Goal: Task Accomplishment & Management: Use online tool/utility

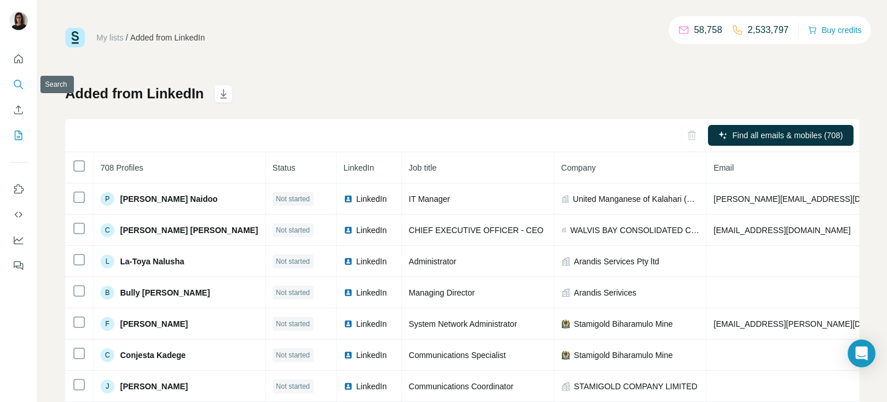
click at [21, 86] on icon "Search" at bounding box center [19, 85] width 12 height 12
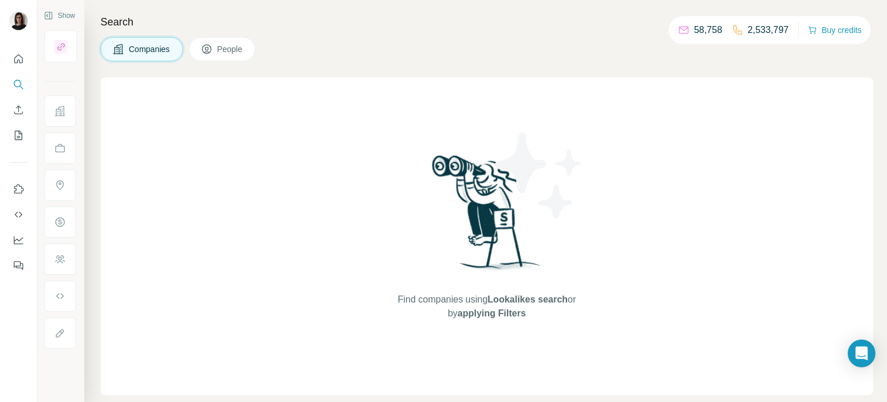
click at [229, 54] on button "People" at bounding box center [222, 49] width 67 height 24
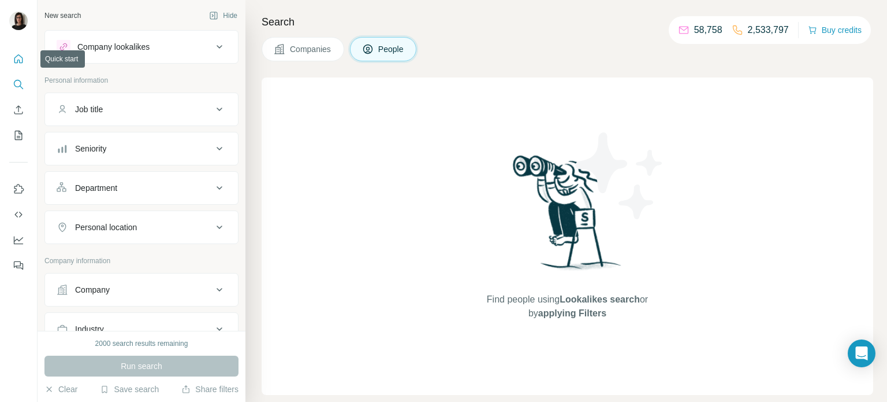
click at [20, 63] on icon "Quick start" at bounding box center [19, 59] width 12 height 12
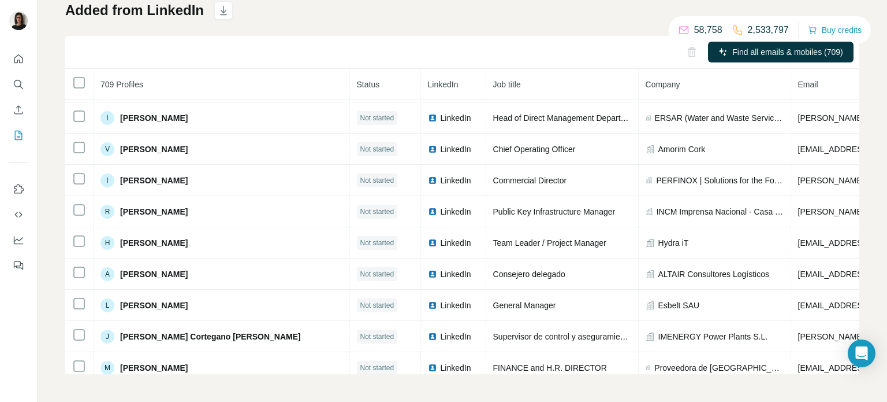
scroll to position [7301, 0]
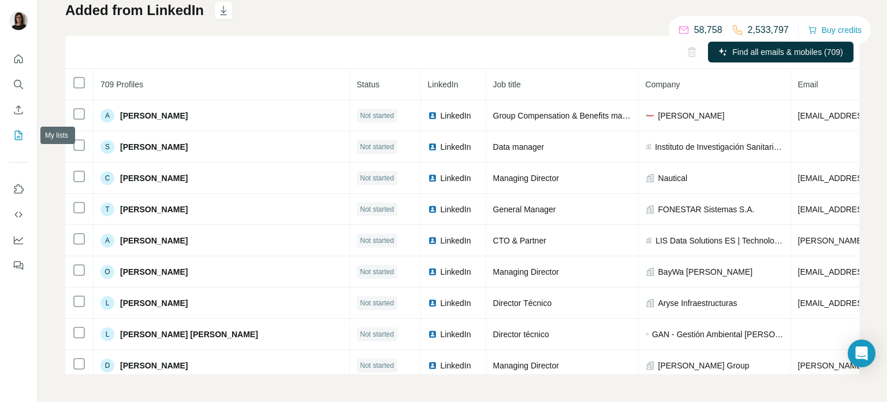
click at [19, 133] on icon "My lists" at bounding box center [19, 135] width 12 height 12
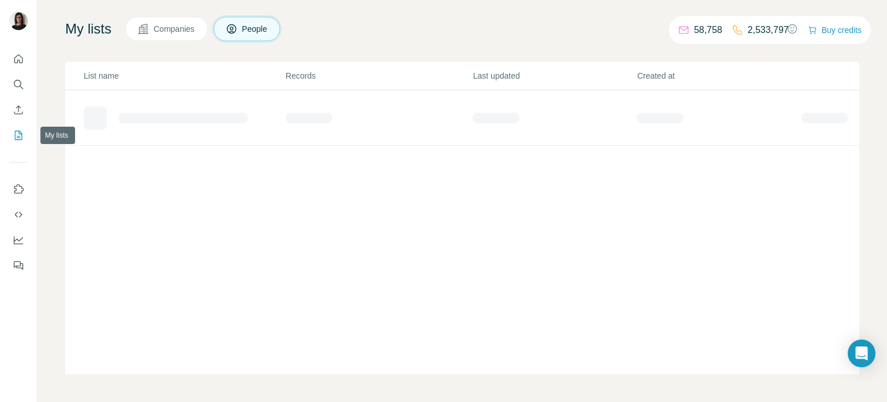
scroll to position [67, 0]
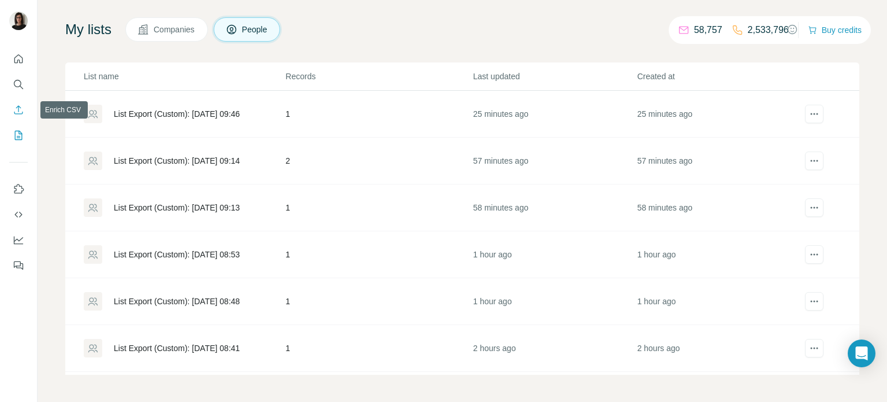
click at [21, 111] on icon "Enrich CSV" at bounding box center [19, 110] width 12 height 12
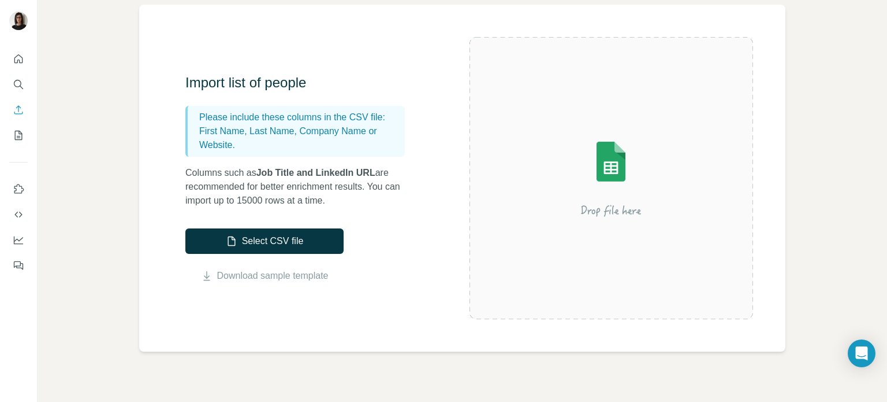
scroll to position [190, 0]
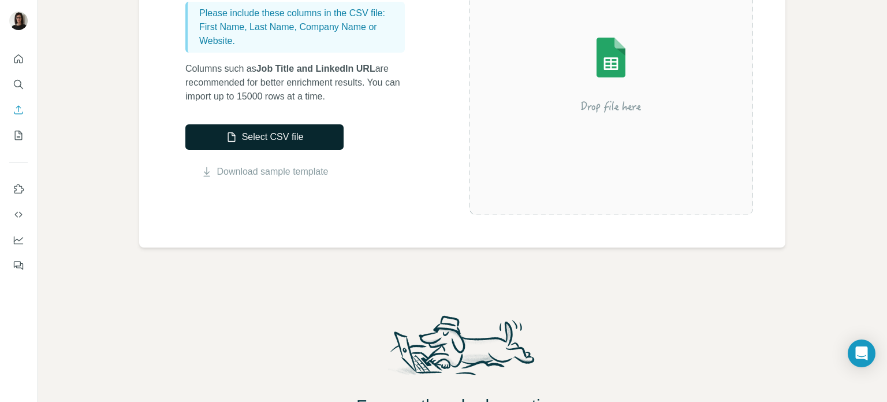
click at [313, 141] on button "Select CSV file" at bounding box center [264, 136] width 158 height 25
click at [233, 168] on link "Download sample template" at bounding box center [273, 172] width 112 height 14
